Goal: Check status: Check status

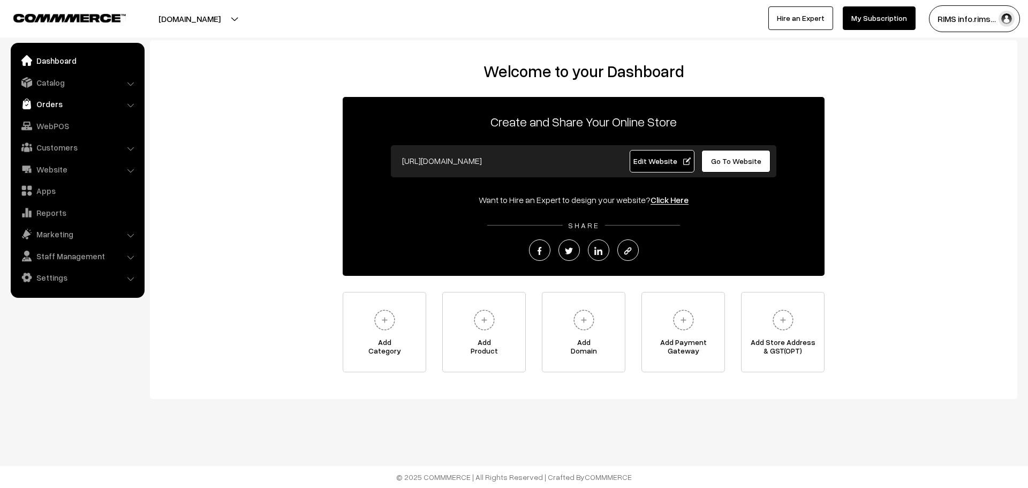
click at [88, 103] on link "Orders" at bounding box center [76, 103] width 127 height 19
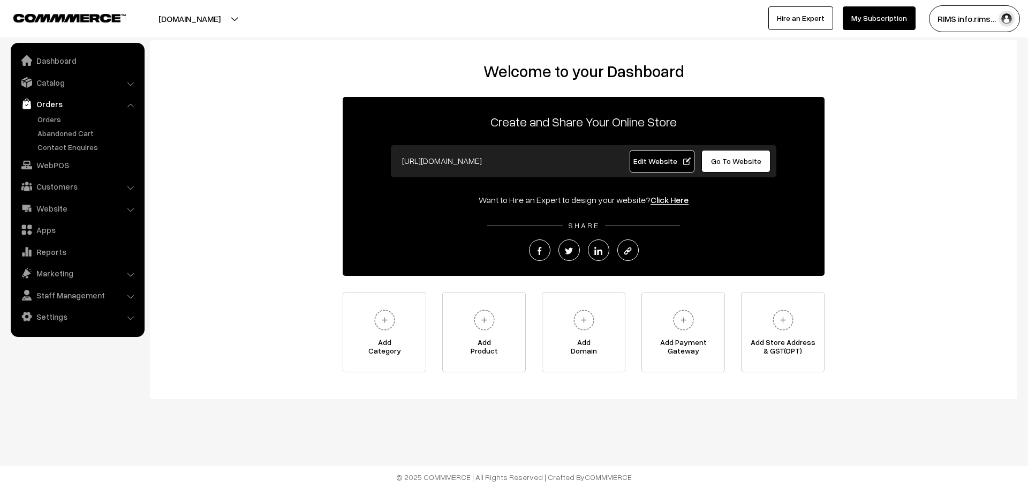
click at [32, 121] on ul "Orders" at bounding box center [77, 132] width 128 height 39
click at [41, 121] on link "Orders" at bounding box center [88, 118] width 106 height 11
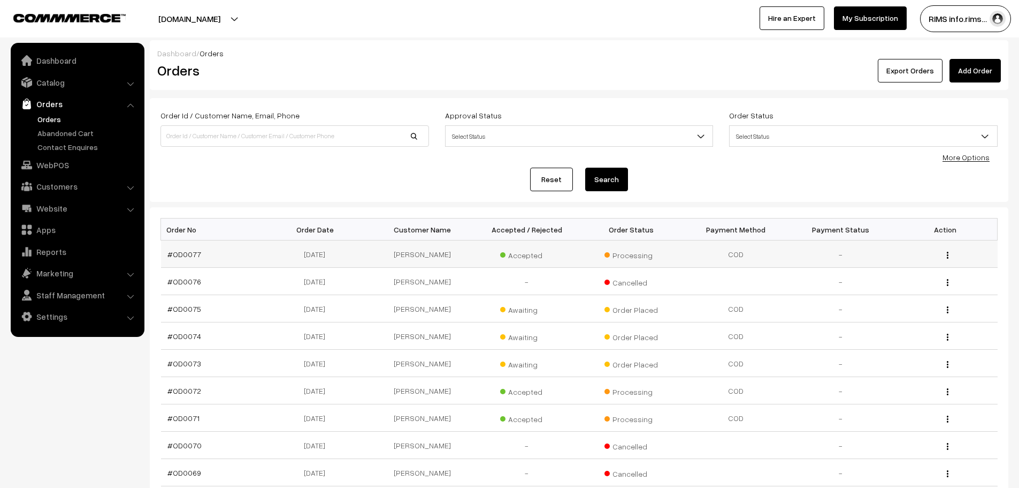
click at [948, 257] on img "button" at bounding box center [948, 255] width 2 height 7
click at [956, 190] on div "Reset Search" at bounding box center [580, 180] width 838 height 24
